Goal: Find specific page/section: Find specific page/section

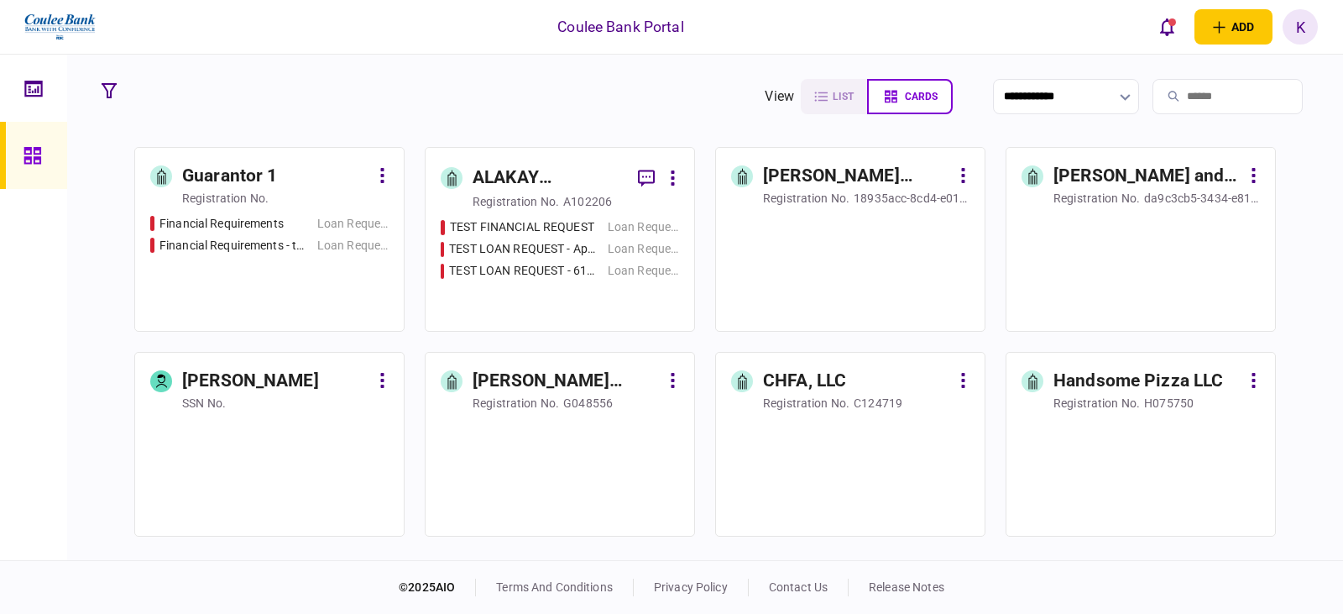
click at [1193, 95] on input "search" at bounding box center [1227, 96] width 150 height 35
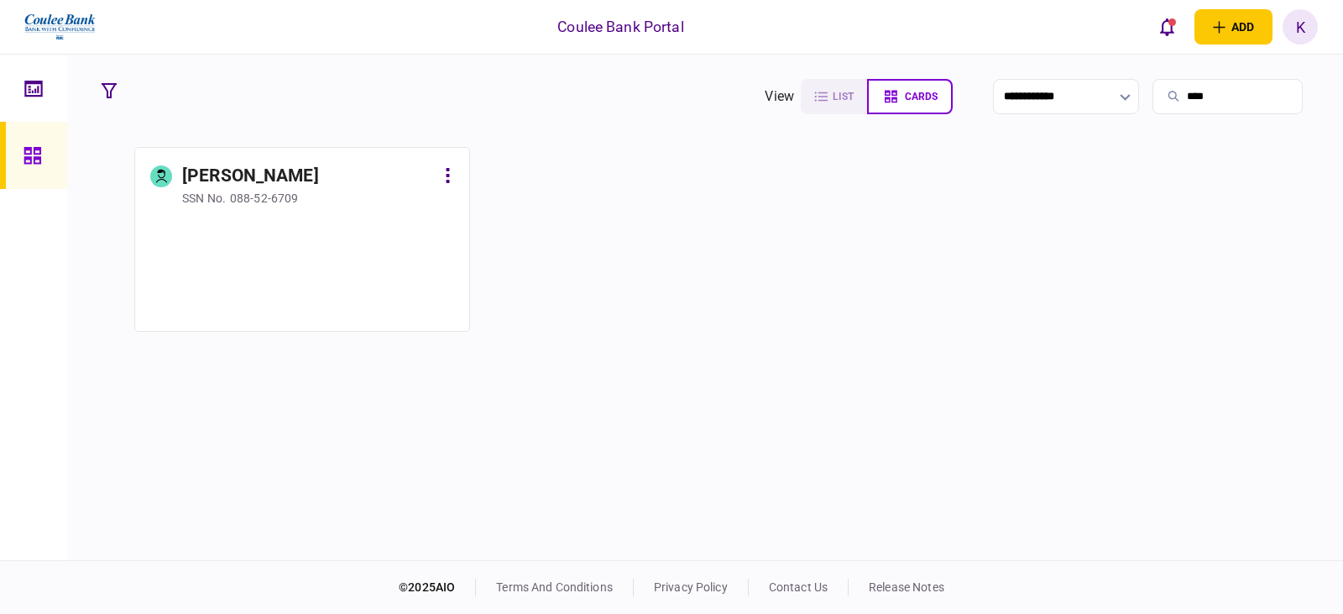
type input "****"
click at [368, 228] on div at bounding box center [302, 266] width 304 height 102
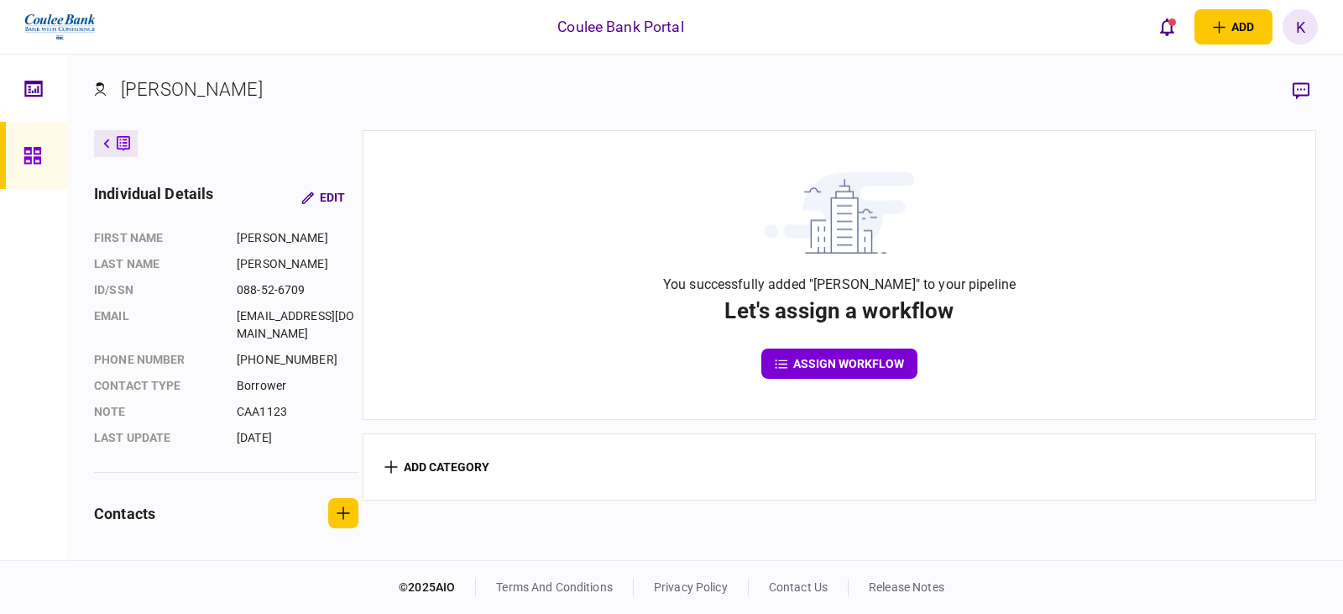
click at [410, 110] on section "[PERSON_NAME]" at bounding box center [705, 103] width 1222 height 55
